Goal: Task Accomplishment & Management: Use online tool/utility

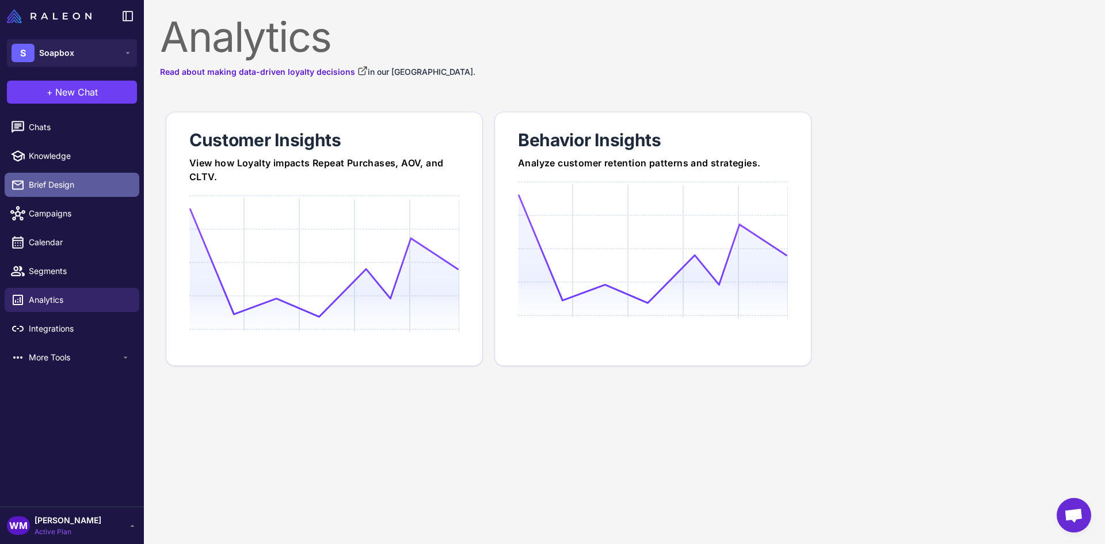
click at [38, 193] on link "Brief Design" at bounding box center [72, 185] width 135 height 24
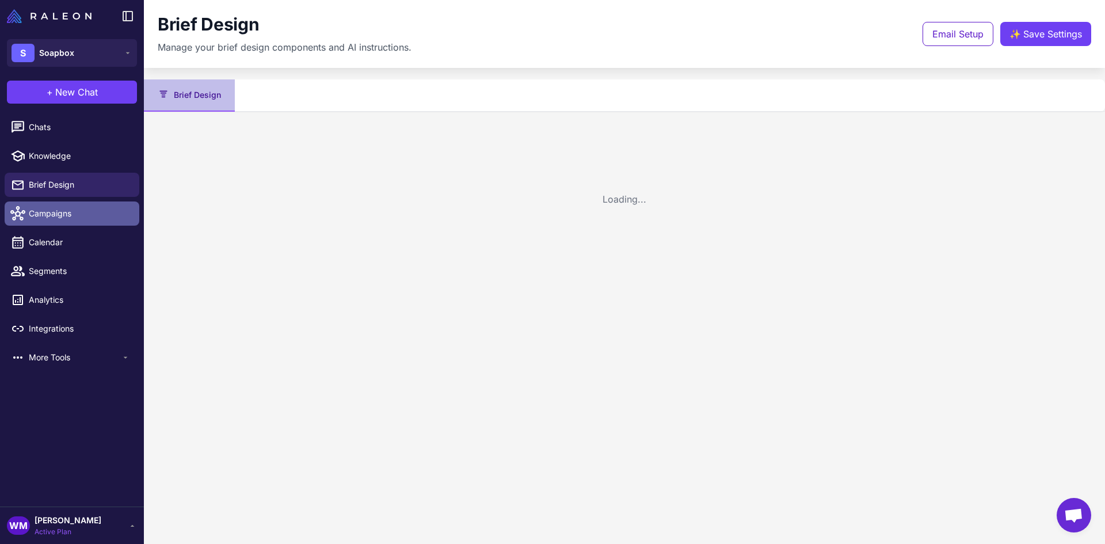
click at [51, 210] on span "Campaigns" at bounding box center [79, 213] width 101 height 13
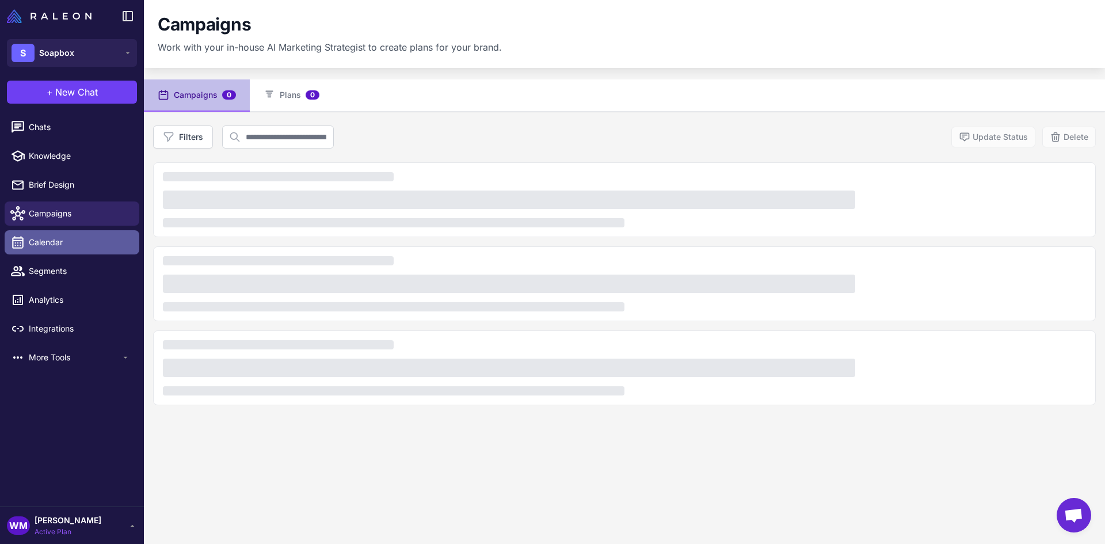
click at [53, 243] on span "Calendar" at bounding box center [79, 242] width 101 height 13
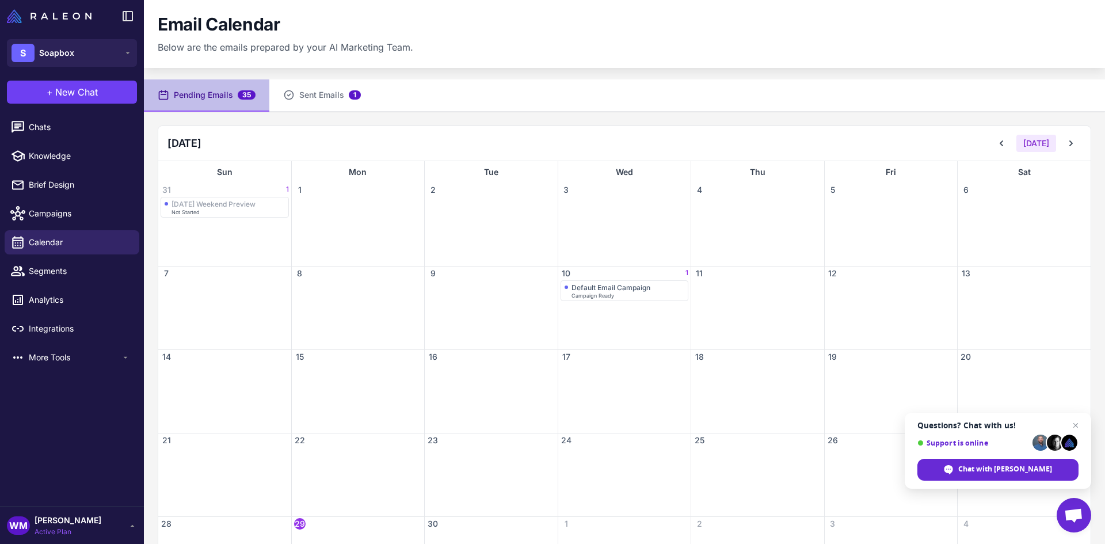
click at [221, 98] on button "Pending Emails 35" at bounding box center [206, 95] width 125 height 32
click at [999, 143] on icon at bounding box center [1002, 144] width 12 height 12
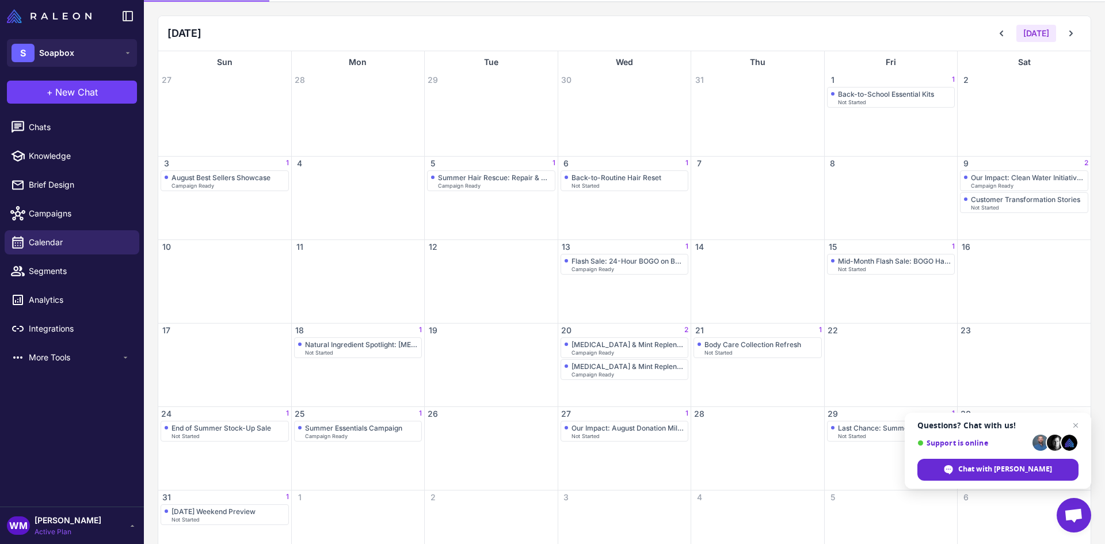
scroll to position [115, 0]
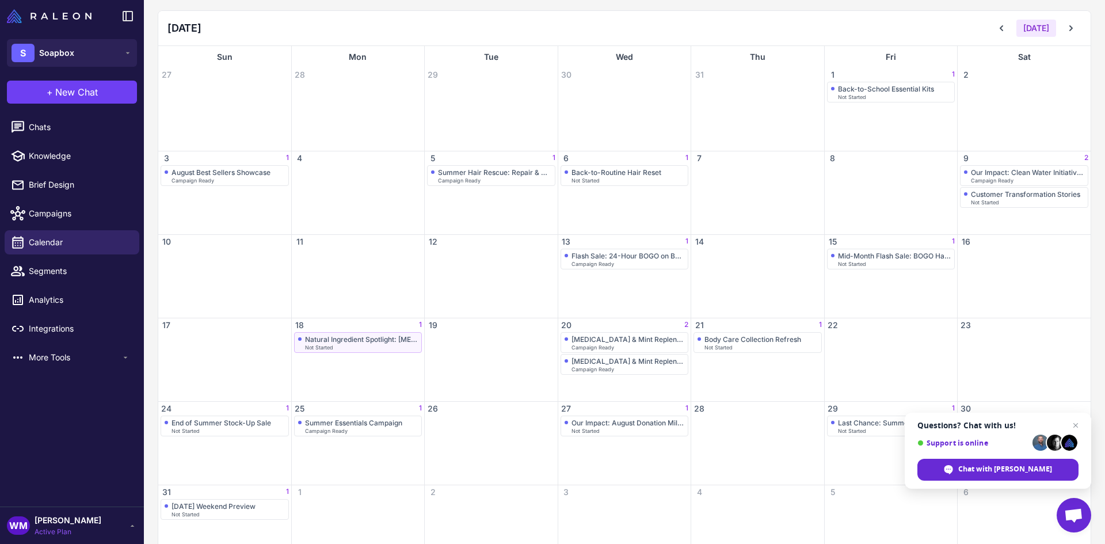
click at [384, 338] on div "Natural Ingredient Spotlight: [MEDICAL_DATA] Benefits" at bounding box center [361, 339] width 113 height 9
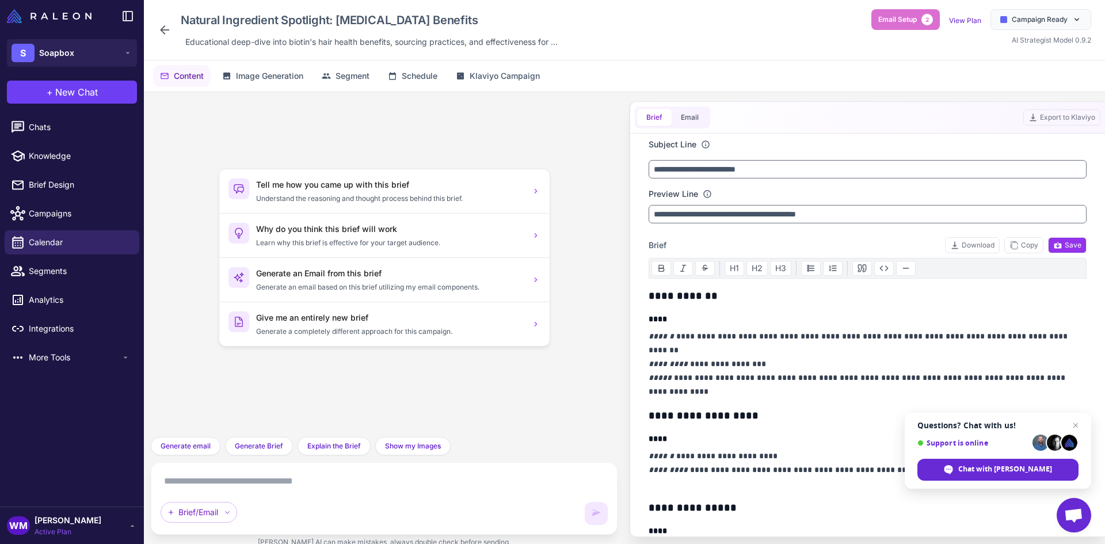
click at [158, 27] on icon at bounding box center [165, 30] width 14 height 14
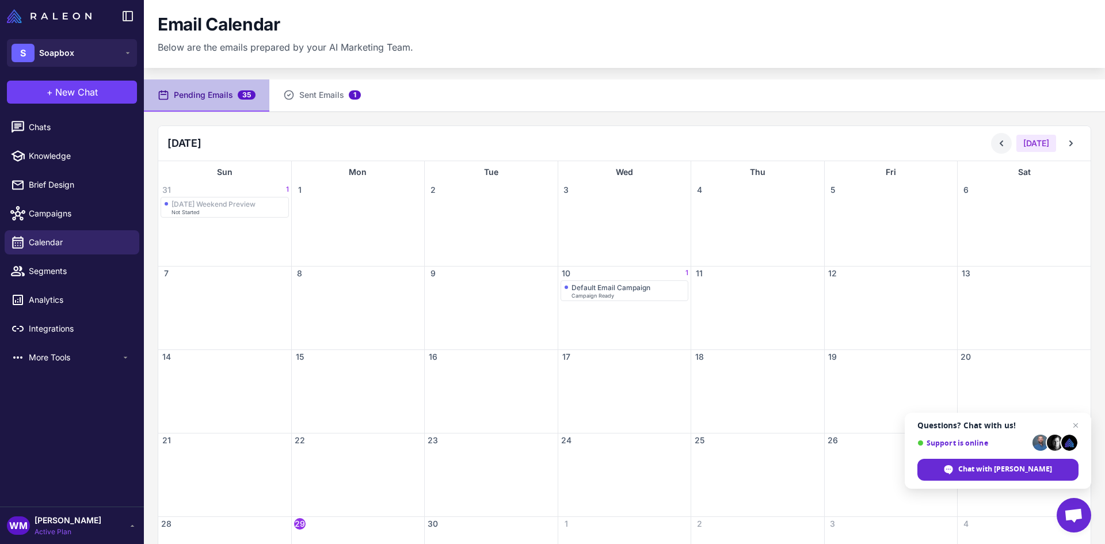
click at [999, 138] on icon at bounding box center [1002, 144] width 12 height 12
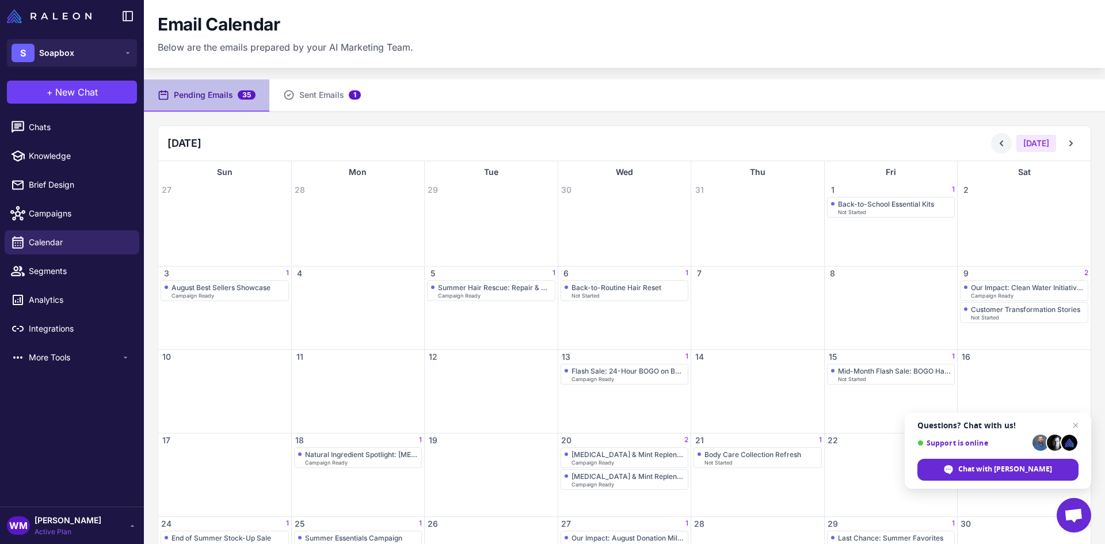
click at [1000, 138] on icon at bounding box center [1002, 144] width 12 height 12
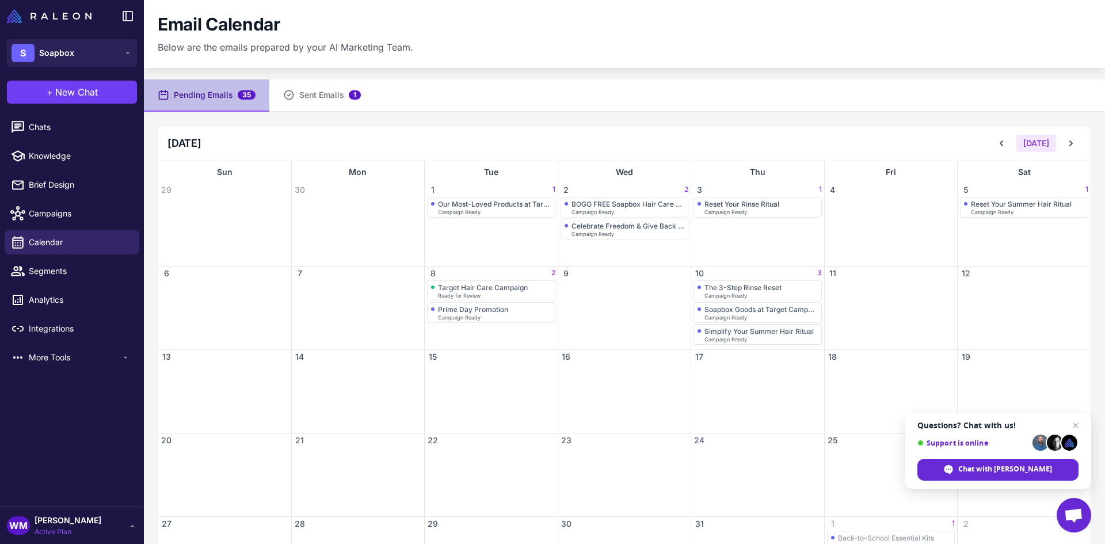
click at [1074, 142] on div "[DATE] [DATE]" at bounding box center [624, 143] width 932 height 35
click at [1065, 144] on icon at bounding box center [1071, 144] width 12 height 12
